Goal: Transaction & Acquisition: Purchase product/service

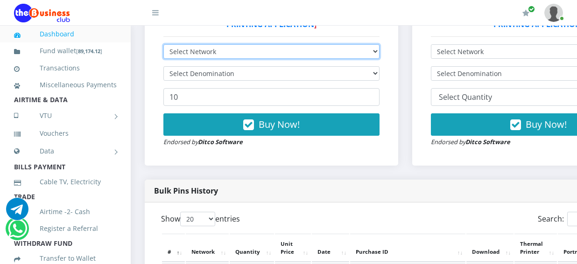
click at [379, 47] on select "Select Network MTN Globacom 9Mobile Airtel" at bounding box center [271, 51] width 216 height 14
select select "MTN"
click at [163, 44] on select "Select Network MTN Globacom 9Mobile Airtel" at bounding box center [271, 51] width 216 height 14
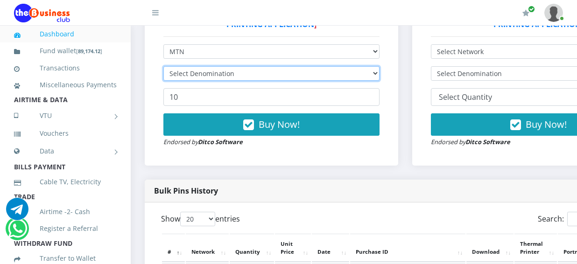
click at [379, 66] on select "Select Denomination" at bounding box center [271, 73] width 216 height 14
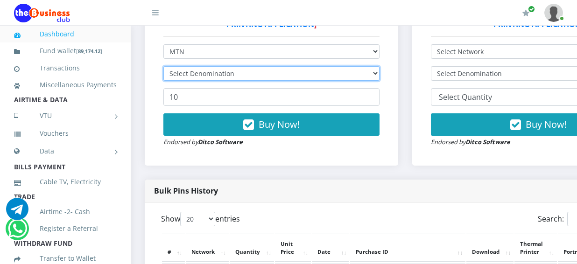
click at [379, 66] on select "Select Denomination" at bounding box center [271, 73] width 216 height 14
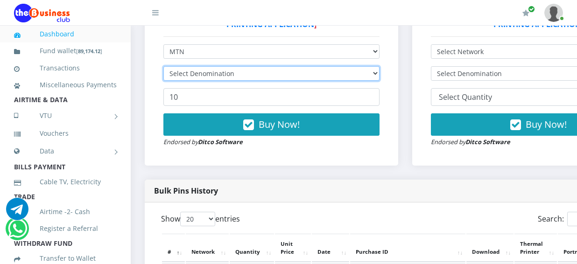
click at [379, 66] on select "Select Denomination" at bounding box center [271, 73] width 216 height 14
click at [379, 66] on select "Select Denomination MTN NGN100 - ₦96.99 MTN NGN200 - ₦193.98 MTN NGN400 - ₦387.…" at bounding box center [271, 73] width 216 height 14
select select "193.98-200"
click at [163, 66] on select "Select Denomination MTN NGN100 - ₦96.99 MTN NGN200 - ₦193.98 MTN NGN400 - ₦387.…" at bounding box center [271, 73] width 216 height 14
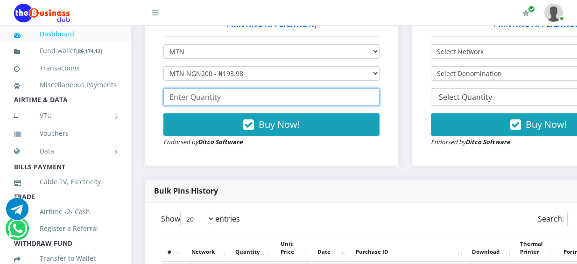
click at [201, 88] on input "number" at bounding box center [271, 97] width 216 height 18
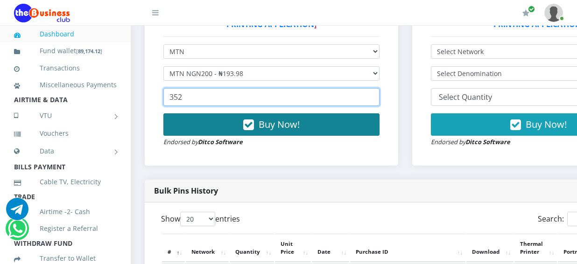
type input "352"
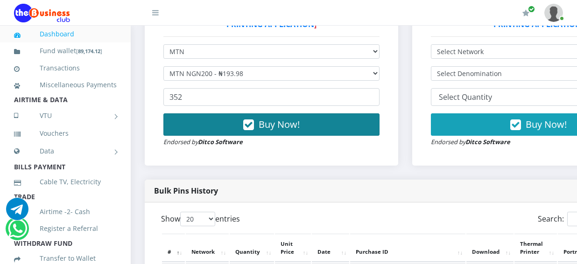
click at [288, 118] on span "Buy Now!" at bounding box center [278, 124] width 41 height 13
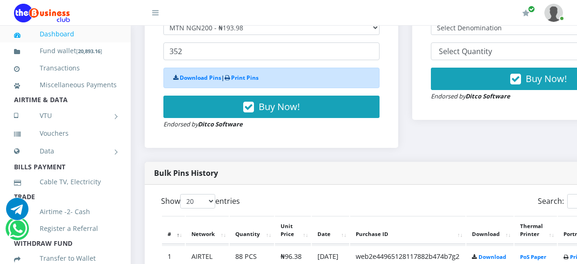
scroll to position [327, 0]
